Goal: Check status

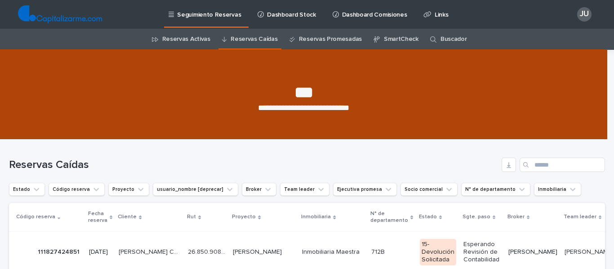
click at [192, 37] on link "Reservas Activas" at bounding box center [186, 39] width 48 height 21
